Goal: Navigation & Orientation: Find specific page/section

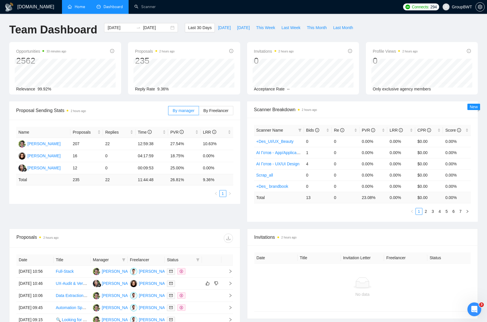
click at [80, 7] on link "Home" at bounding box center [76, 6] width 17 height 5
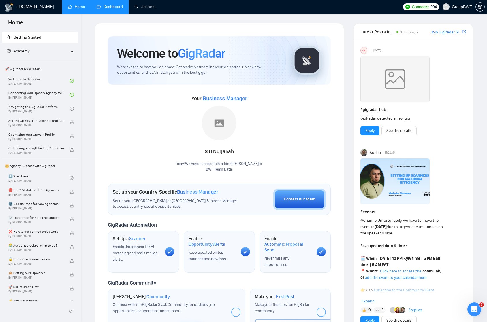
click at [116, 8] on link "Dashboard" at bounding box center [110, 6] width 26 height 5
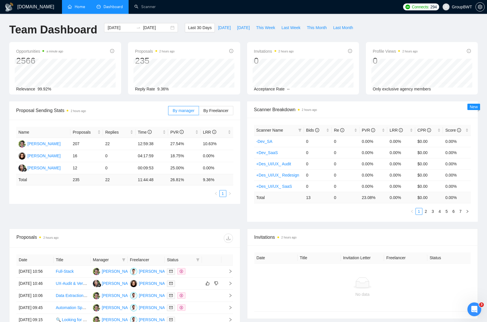
click at [107, 4] on li "Dashboard" at bounding box center [110, 7] width 38 height 14
click at [73, 8] on link "Home" at bounding box center [76, 6] width 17 height 5
